Goal: Transaction & Acquisition: Purchase product/service

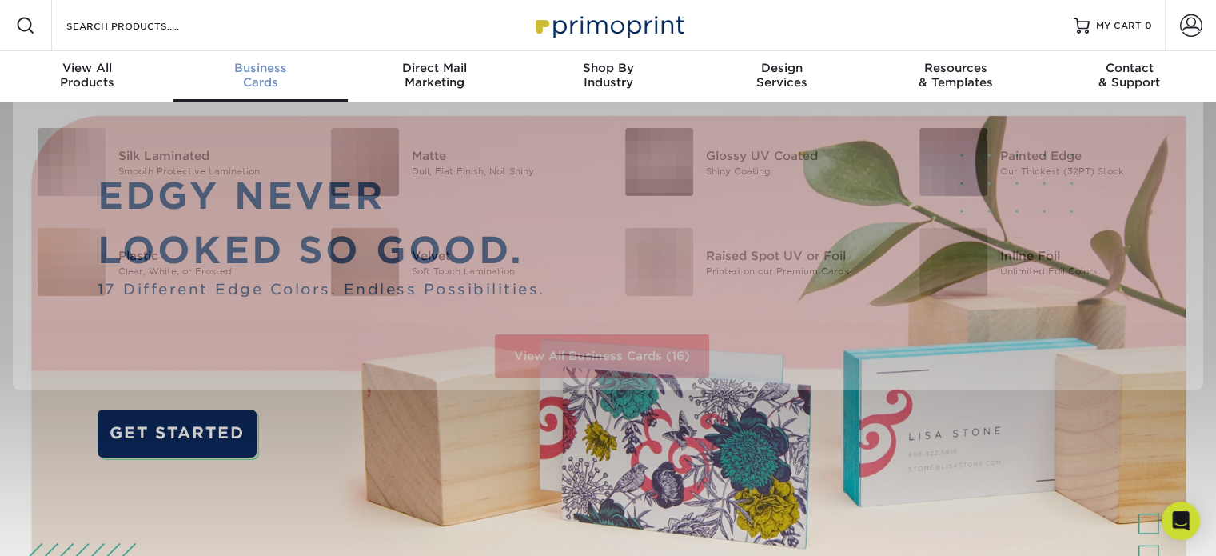
click at [253, 70] on span "Business" at bounding box center [259, 68] width 173 height 14
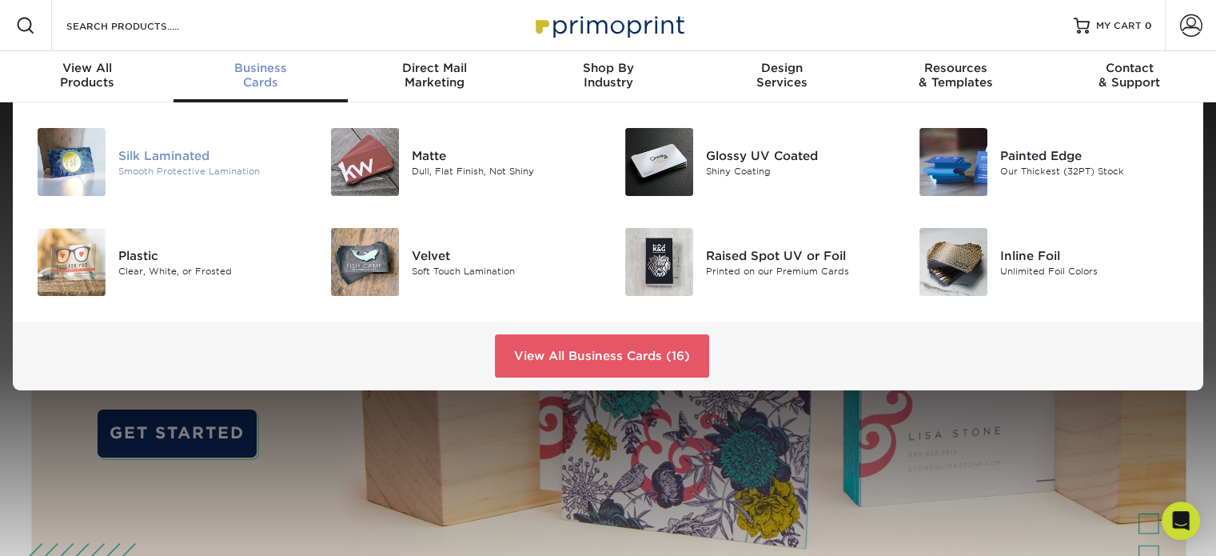
click at [133, 159] on div "Silk Laminated" at bounding box center [210, 155] width 184 height 18
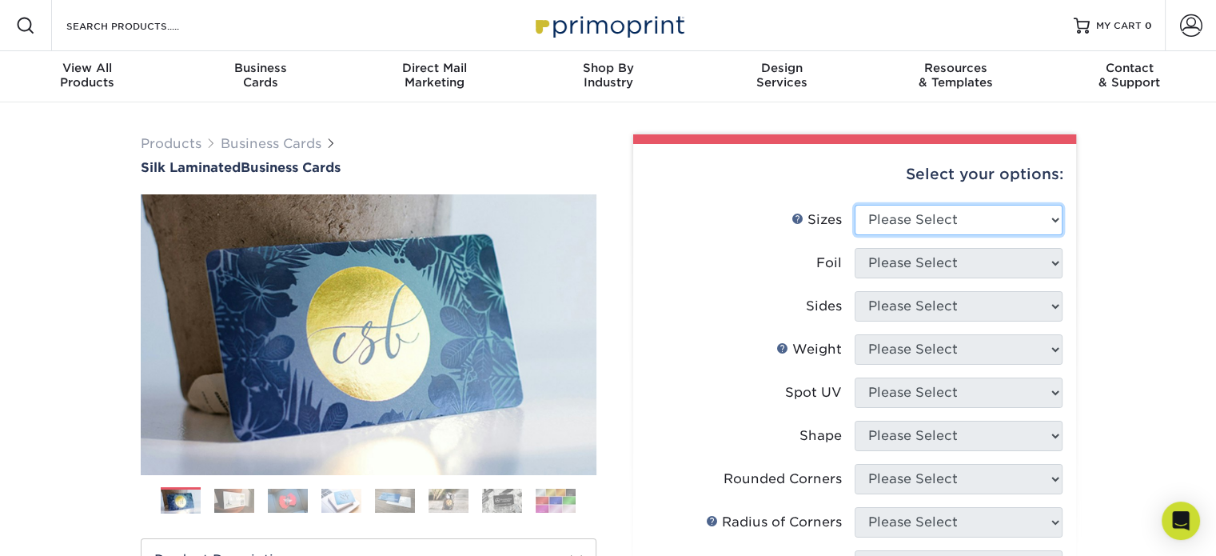
click at [1046, 216] on select "Please Select 1.5" x 3.5" - Mini 1.75" x 3.5" - Mini 2" x 2" - Square 2" x 3" -…" at bounding box center [959, 220] width 208 height 30
select select "2.00x3.50"
click at [855, 205] on select "Please Select 1.5" x 3.5" - Mini 1.75" x 3.5" - Mini 2" x 2" - Square 2" x 3" -…" at bounding box center [959, 220] width 208 height 30
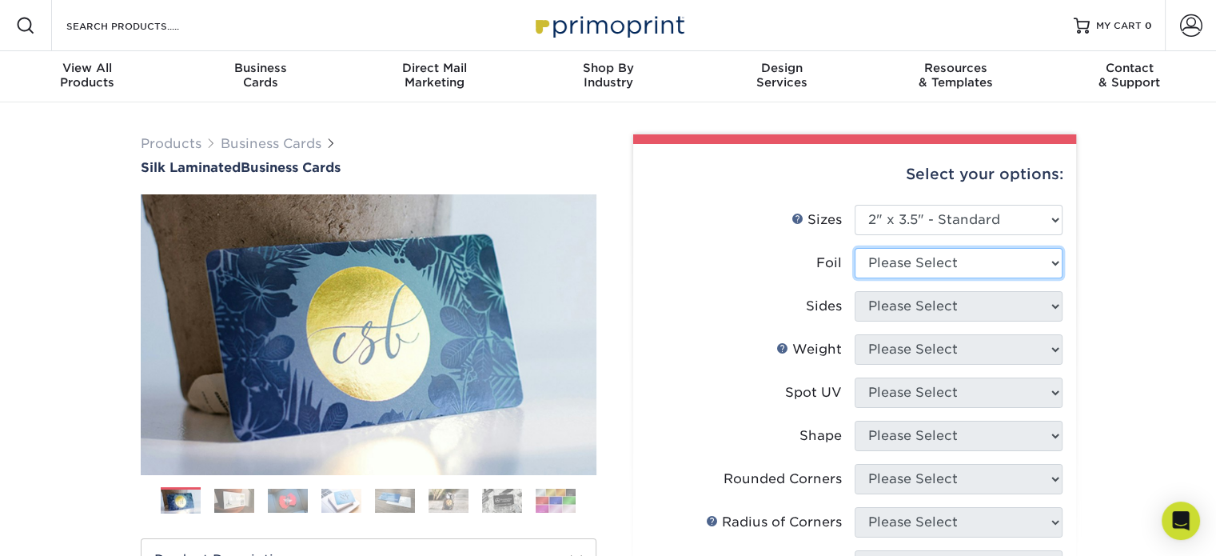
click at [993, 265] on select "Please Select Yes No" at bounding box center [959, 263] width 208 height 30
select select "1"
click at [855, 248] on select "Please Select Yes No" at bounding box center [959, 263] width 208 height 30
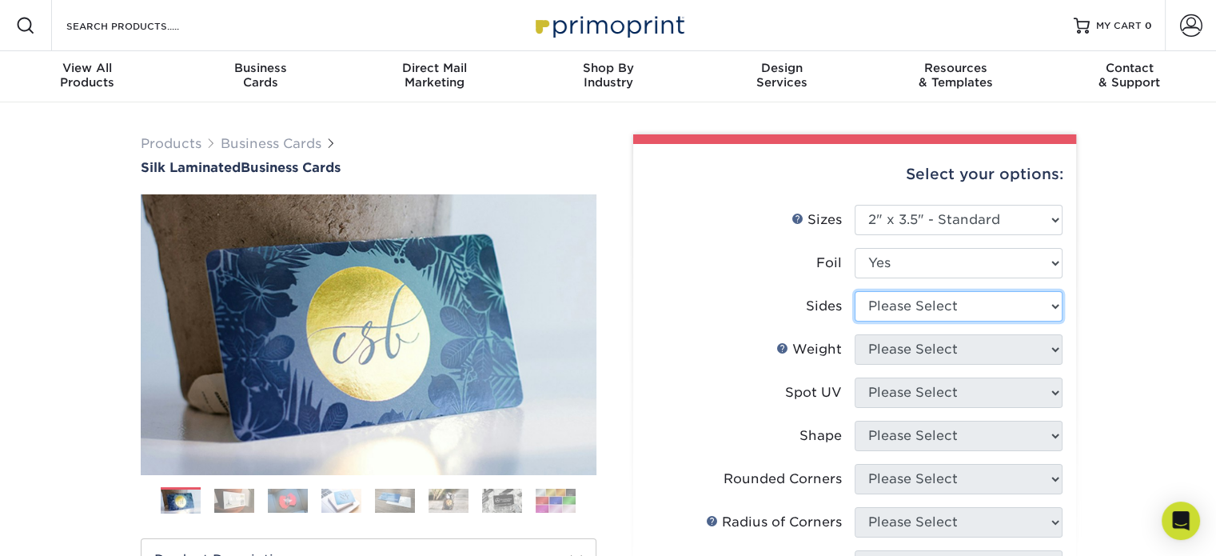
click at [926, 300] on select "Please Select Print Both Sides - Foil Both Sides Print Both Sides - Foil Front …" at bounding box center [959, 306] width 208 height 30
select select "34527644-b4fd-4ffb-9092-1318eefcd9d9"
click at [855, 291] on select "Please Select Print Both Sides - Foil Both Sides Print Both Sides - Foil Front …" at bounding box center [959, 306] width 208 height 30
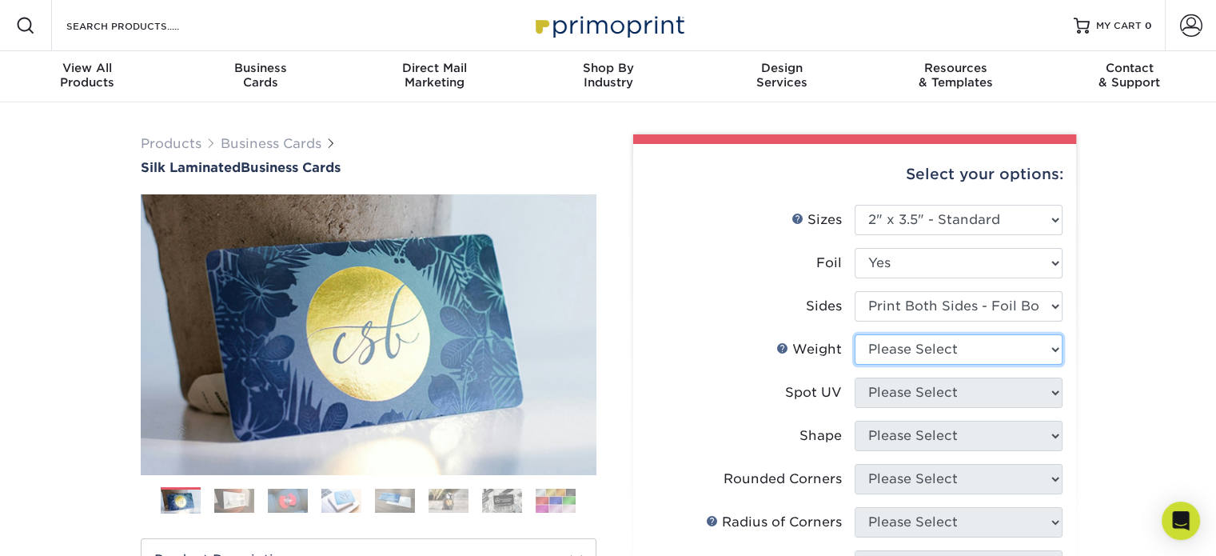
click at [923, 353] on select "Please Select 16PT" at bounding box center [959, 349] width 208 height 30
select select "16PT"
click at [855, 334] on select "Please Select 16PT" at bounding box center [959, 349] width 208 height 30
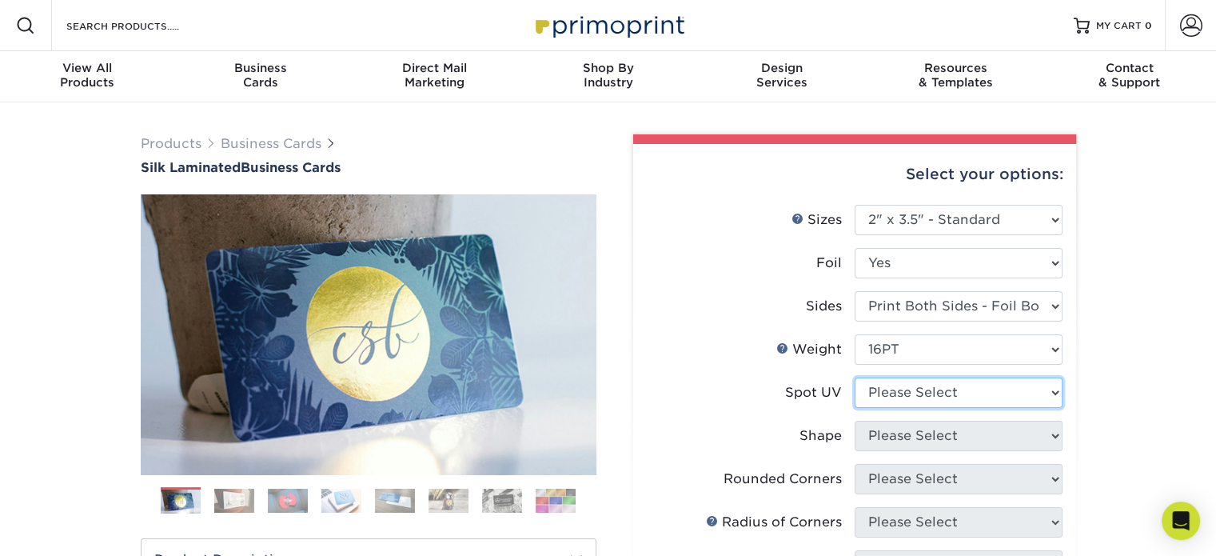
click at [931, 392] on select "Please Select No Spot UV Front and Back (Both Sides) Front Only Back Only" at bounding box center [959, 392] width 208 height 30
select select "0"
click at [855, 377] on select "Please Select No Spot UV Front and Back (Both Sides) Front Only Back Only" at bounding box center [959, 392] width 208 height 30
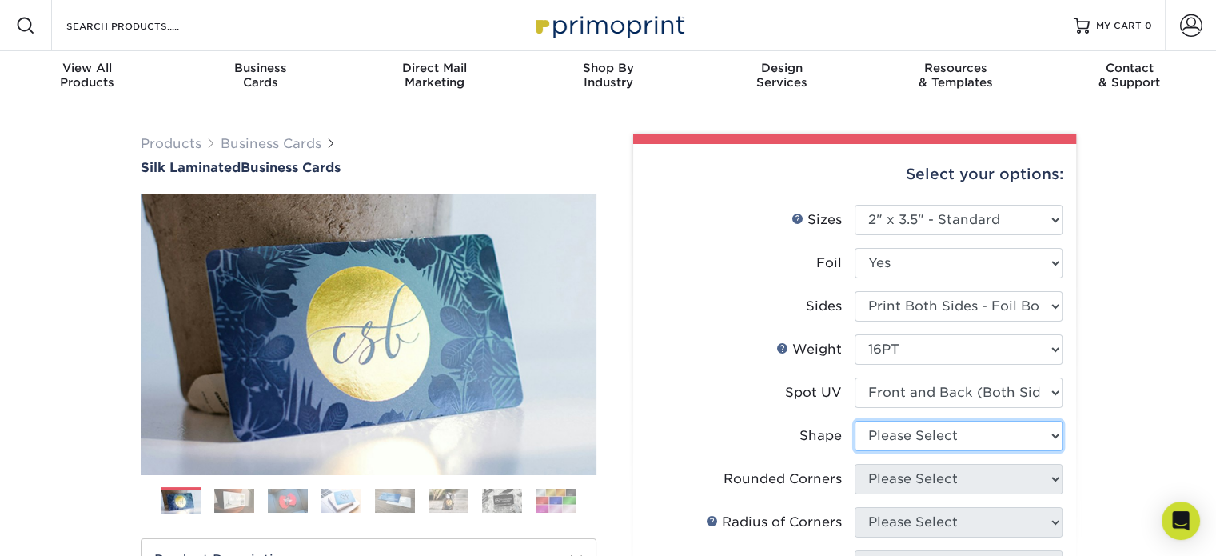
click at [972, 428] on select "Please Select Standard" at bounding box center [959, 435] width 208 height 30
select select "standard"
click at [855, 420] on select "Please Select Standard" at bounding box center [959, 435] width 208 height 30
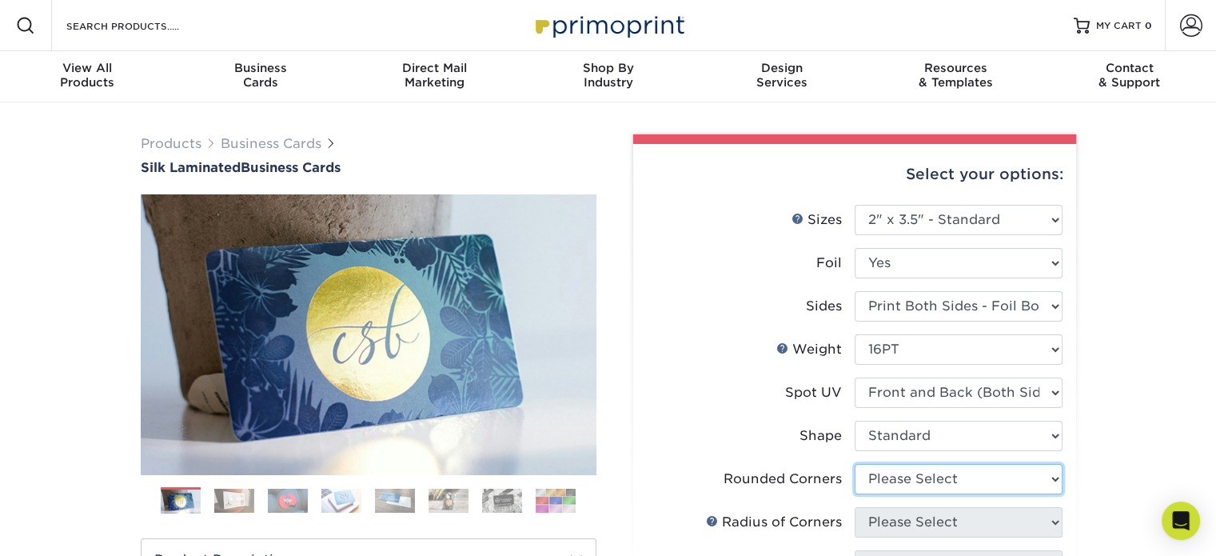
click at [974, 476] on select "Please Select Yes - Round 2 Corners Yes - Round 4 Corners No" at bounding box center [959, 479] width 208 height 30
select select "7672df9e-0e0a-464d-8e1f-920c575e4da3"
click at [855, 464] on select "Please Select Yes - Round 2 Corners Yes - Round 4 Corners No" at bounding box center [959, 479] width 208 height 30
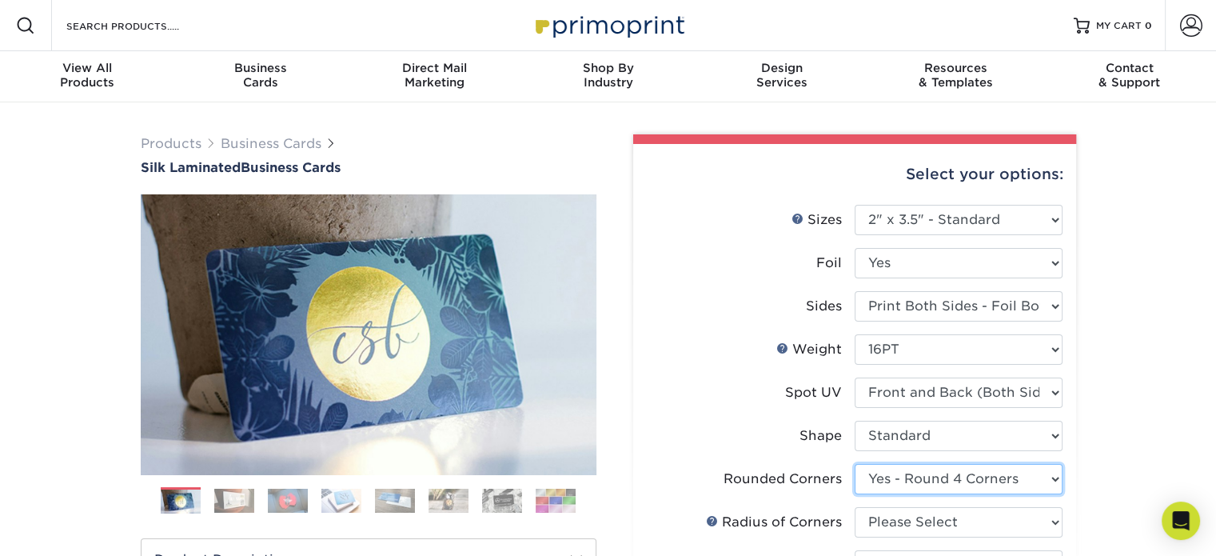
scroll to position [80, 0]
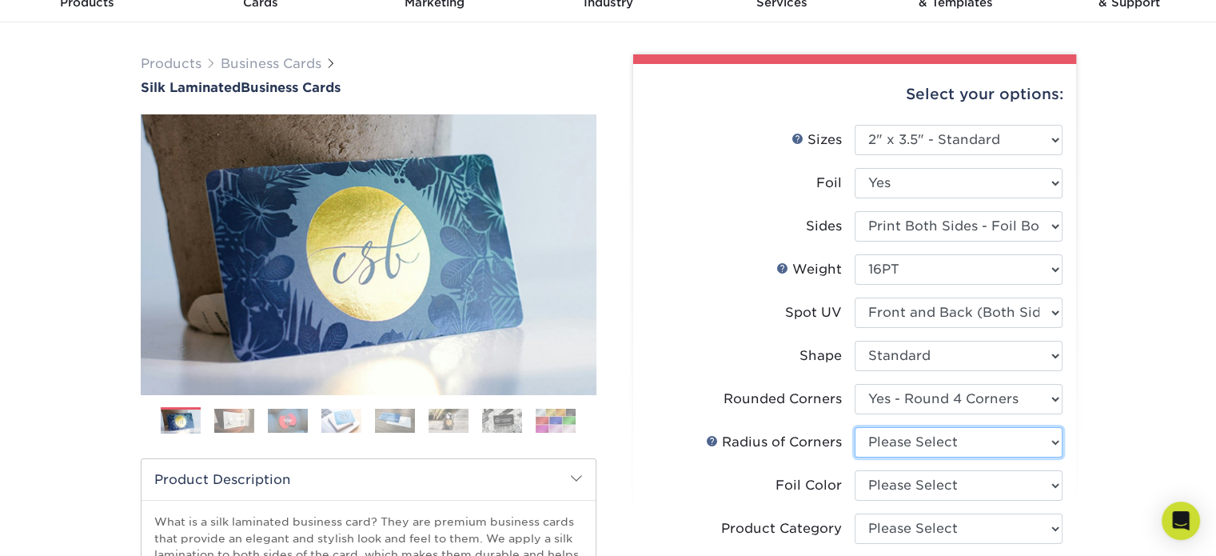
click at [977, 448] on select "Please Select Rounded 1/8" Rounded 1/4"" at bounding box center [959, 442] width 208 height 30
select select "589680c7-ee9a-431b-9d12-d7aeb1386a97"
click at [855, 427] on select "Please Select Rounded 1/8" Rounded 1/4"" at bounding box center [959, 442] width 208 height 30
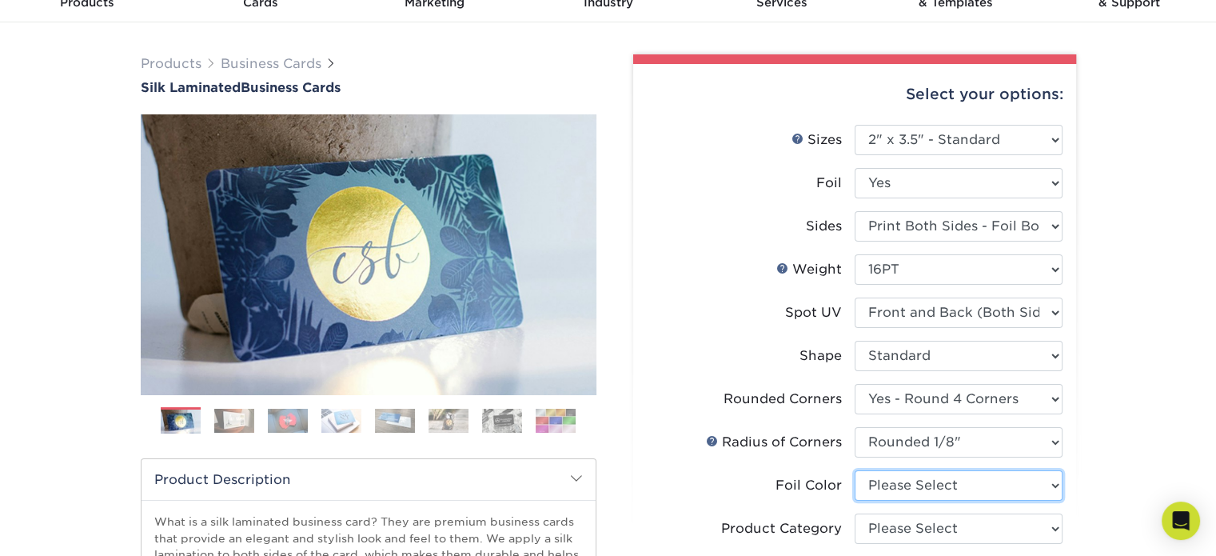
click at [919, 485] on select "Please Select Silver Foil Black Foil Blue Foil Copper Foil Gold Foil Red Foil R…" at bounding box center [959, 485] width 208 height 30
select select "acffa4a5-22f9-4585-ba3f-0adaa54b8c85"
click at [855, 470] on select "Please Select Silver Foil Black Foil Blue Foil Copper Foil Gold Foil Red Foil R…" at bounding box center [959, 485] width 208 height 30
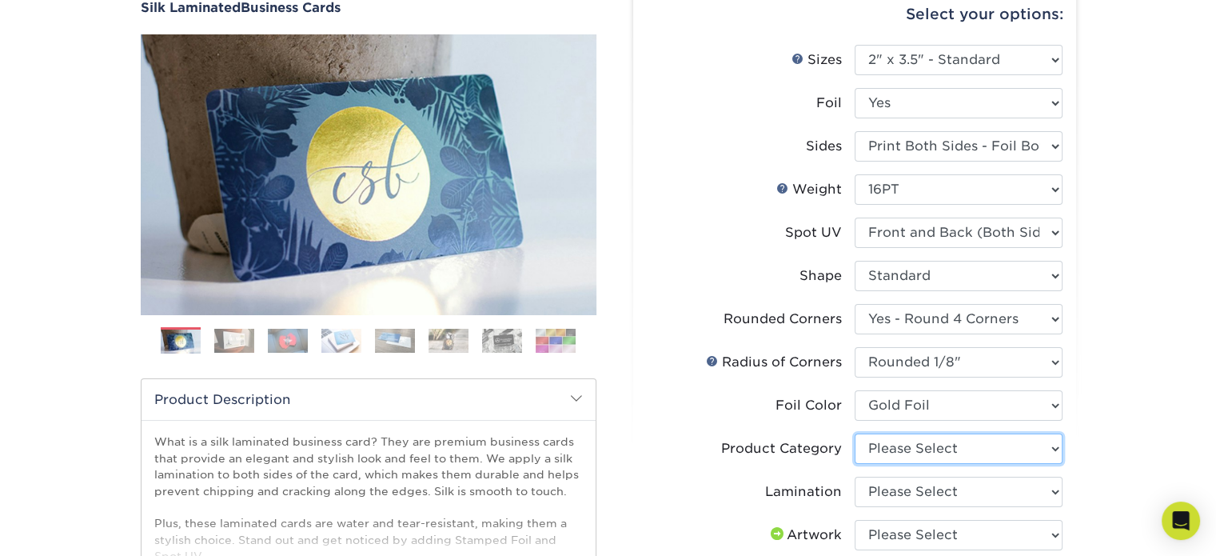
click at [942, 453] on select "Please Select Business Cards" at bounding box center [959, 448] width 208 height 30
select select "3b5148f1-0588-4f88-a218-97bcfdce65c1"
click at [855, 433] on select "Please Select Business Cards" at bounding box center [959, 448] width 208 height 30
click at [936, 496] on select "Please Select Silk" at bounding box center [959, 491] width 208 height 30
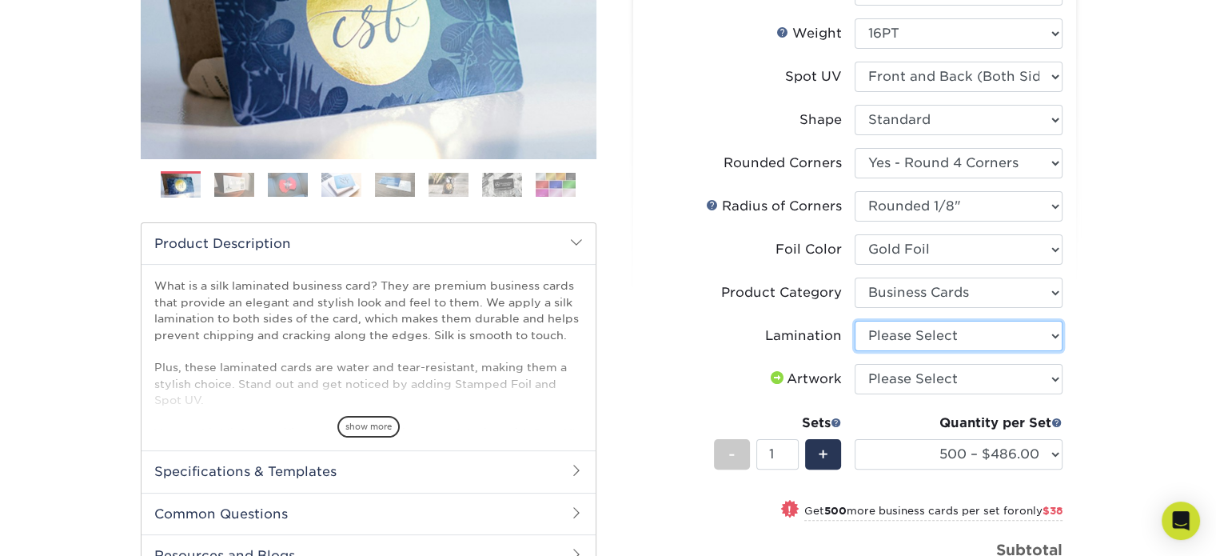
scroll to position [320, 0]
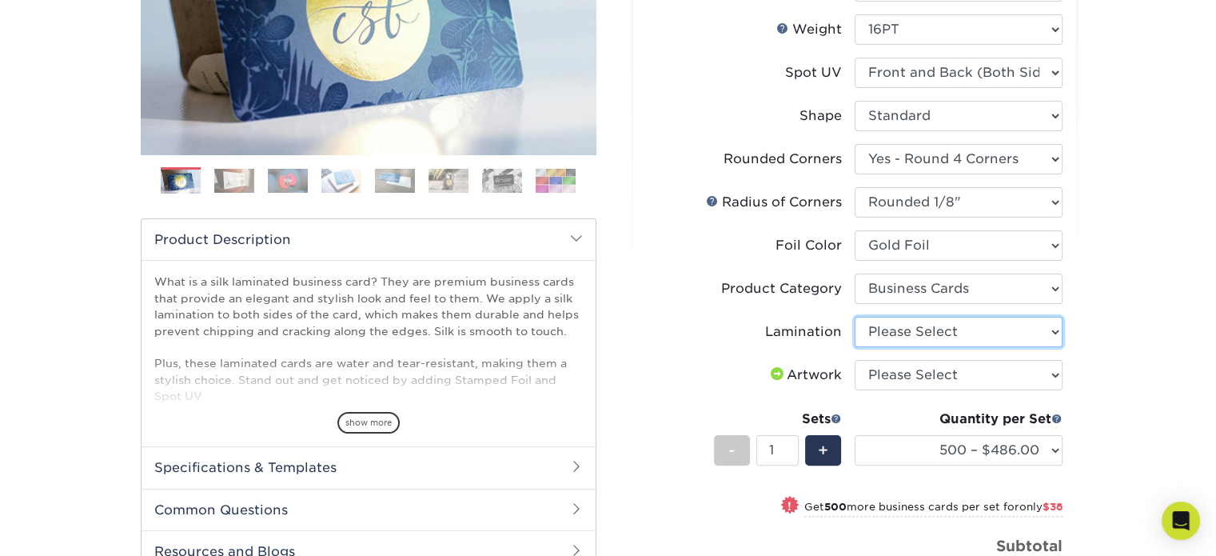
click at [911, 338] on select "Please Select Silk" at bounding box center [959, 332] width 208 height 30
select select "ccacb42f-45f7-42d3-bbd3-7c8421cf37f0"
click at [855, 317] on select "Please Select Silk" at bounding box center [959, 332] width 208 height 30
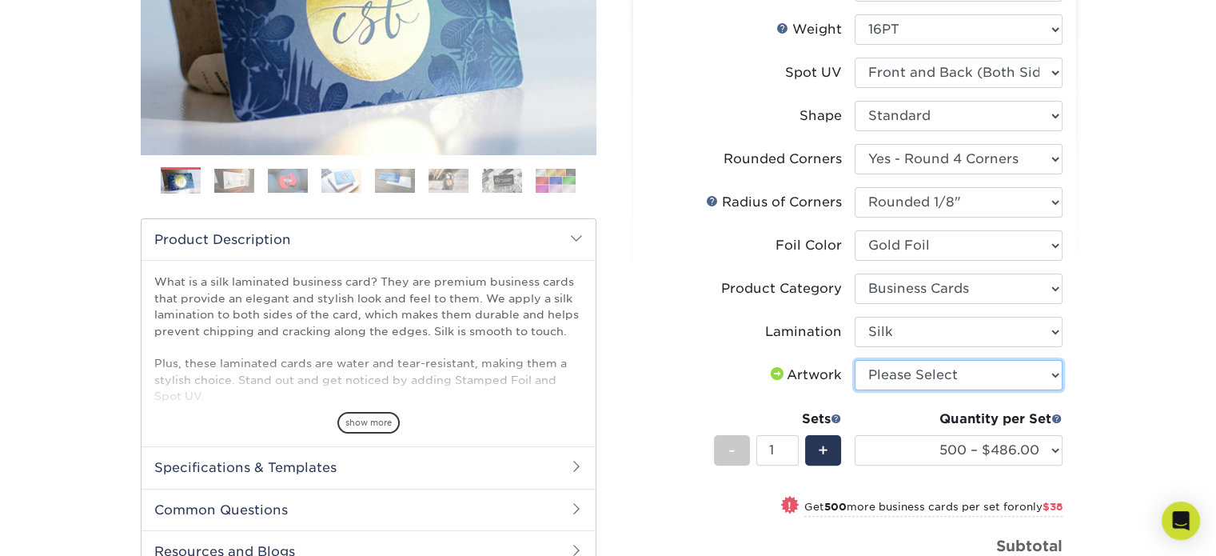
click at [902, 380] on select "Please Select I will upload files I need a design - $100" at bounding box center [959, 375] width 208 height 30
select select "upload"
click at [855, 360] on select "Please Select I will upload files I need a design - $100" at bounding box center [959, 375] width 208 height 30
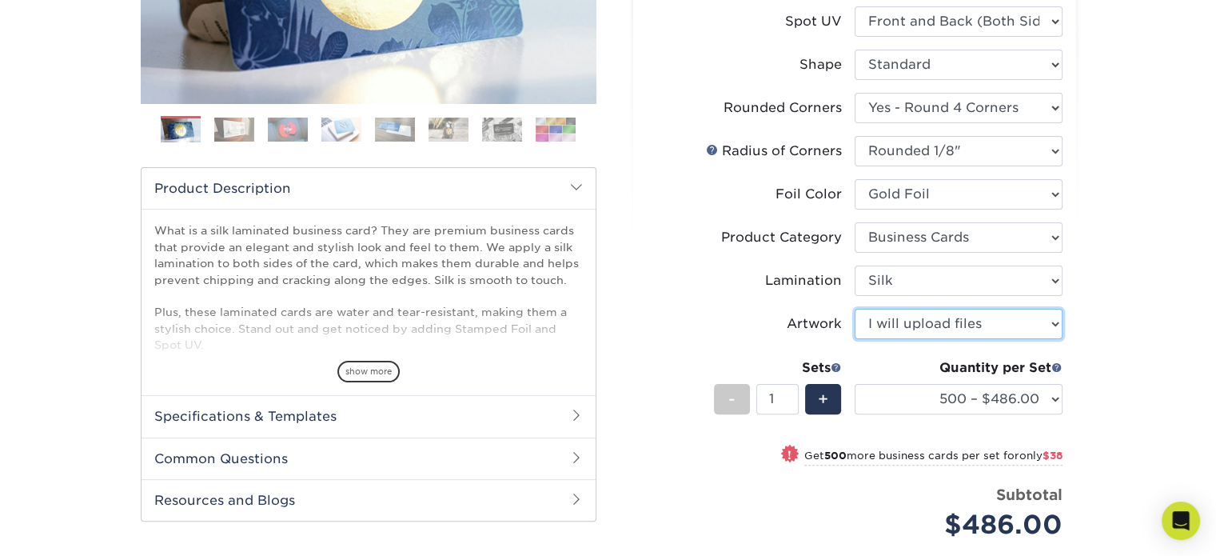
scroll to position [400, 0]
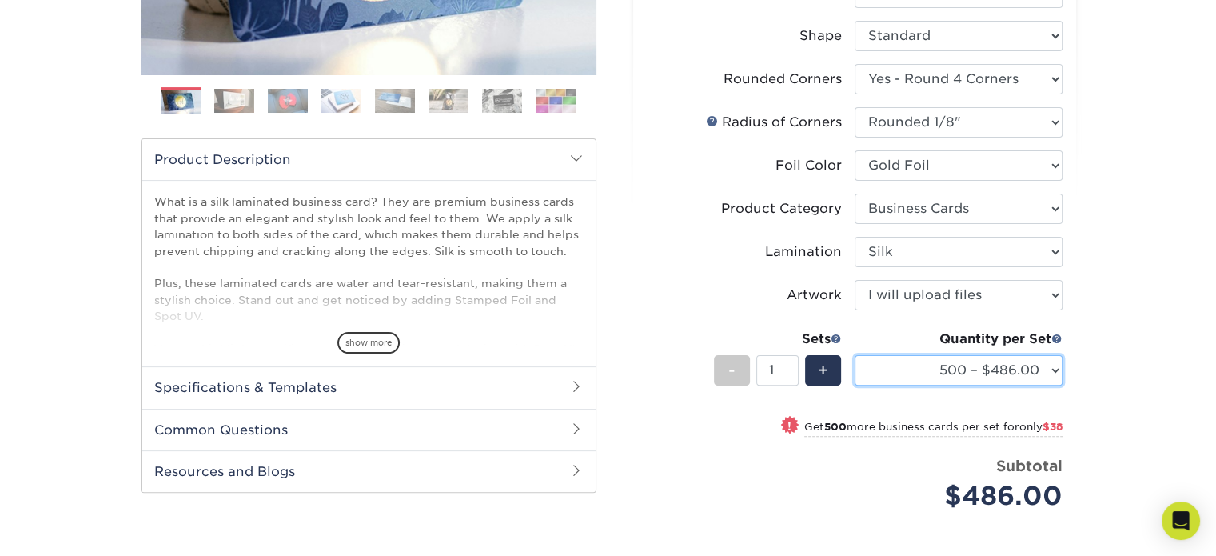
click at [1052, 367] on select "500 – $486.00 1000 – $524.00 2500 – $1202.00 5000 – $2200.00" at bounding box center [959, 370] width 208 height 30
click at [1115, 400] on div "Products Business Cards Silk Laminated Business Cards Previous Next" at bounding box center [608, 228] width 1216 height 1050
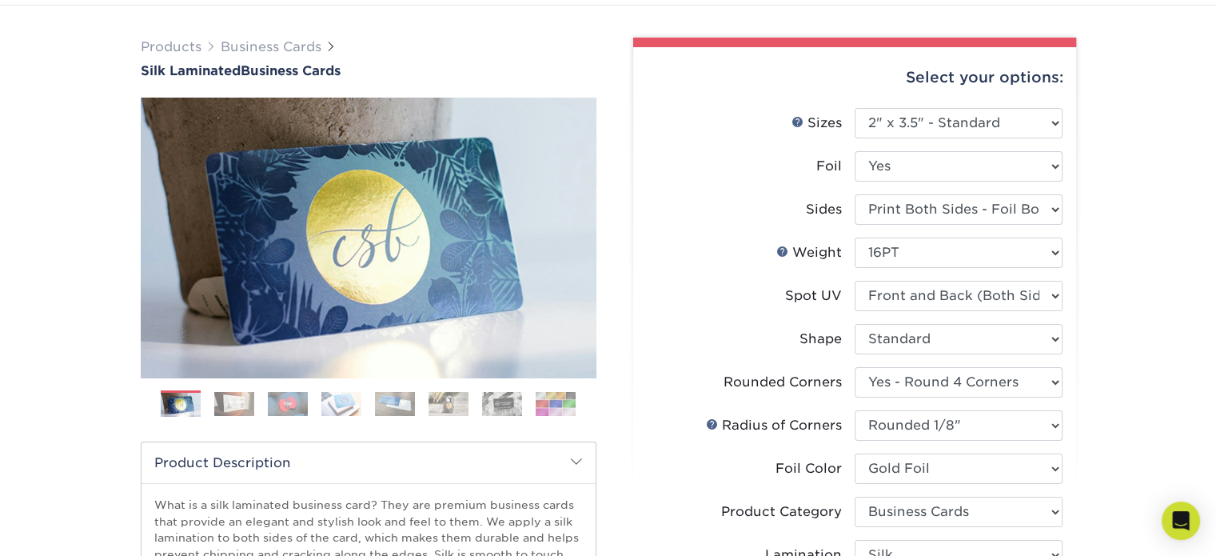
scroll to position [80, 0]
